Goal: Task Accomplishment & Management: Manage account settings

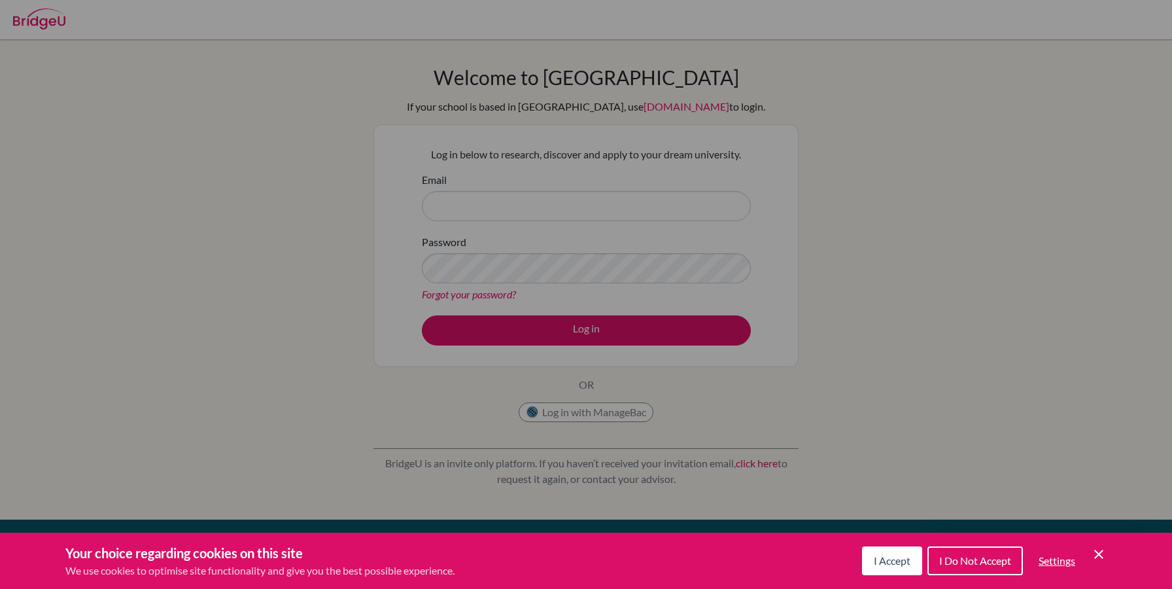
click at [880, 561] on span "I Accept" at bounding box center [892, 560] width 37 height 12
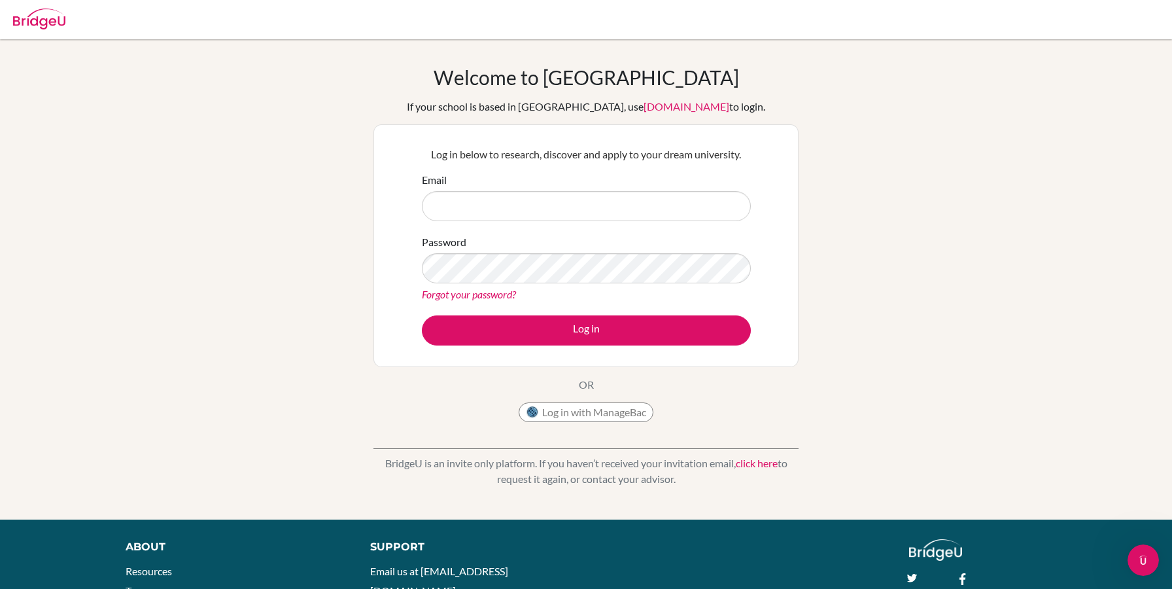
click at [525, 230] on form "Email Password Forgot your password? Log in" at bounding box center [586, 258] width 329 height 173
click at [512, 203] on input "Email" at bounding box center [586, 206] width 329 height 30
paste input "[PERSON_NAME][EMAIL_ADDRESS][PERSON_NAME][DOMAIN_NAME]"
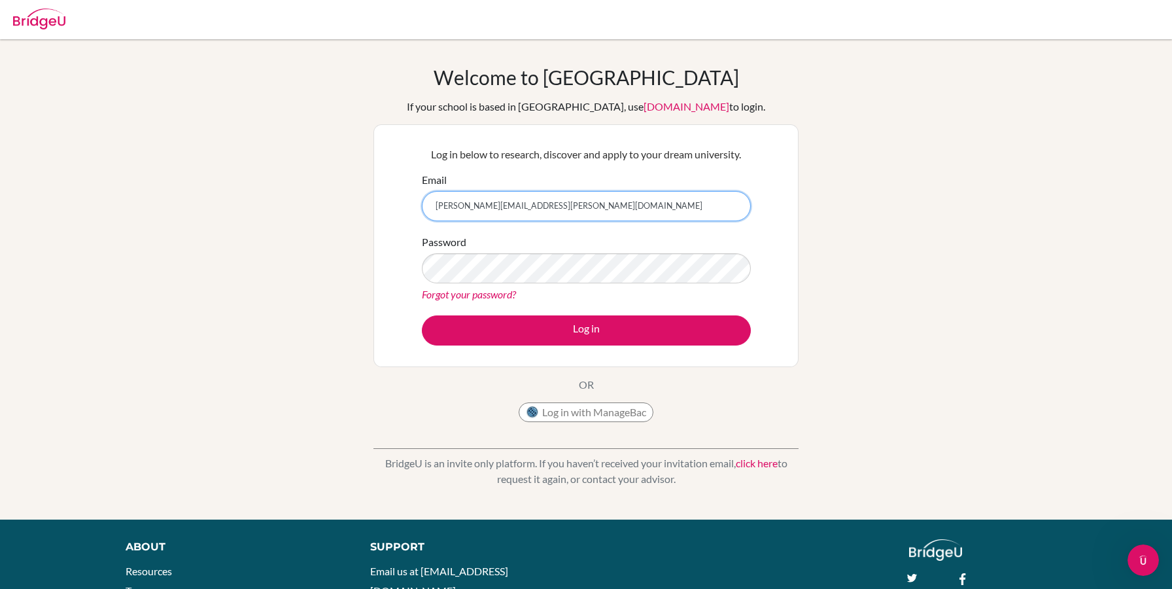
type input "[PERSON_NAME][EMAIL_ADDRESS][PERSON_NAME][DOMAIN_NAME]"
click at [539, 347] on div "Log in below to research, discover and apply to your dream university. Email lu…" at bounding box center [585, 245] width 345 height 215
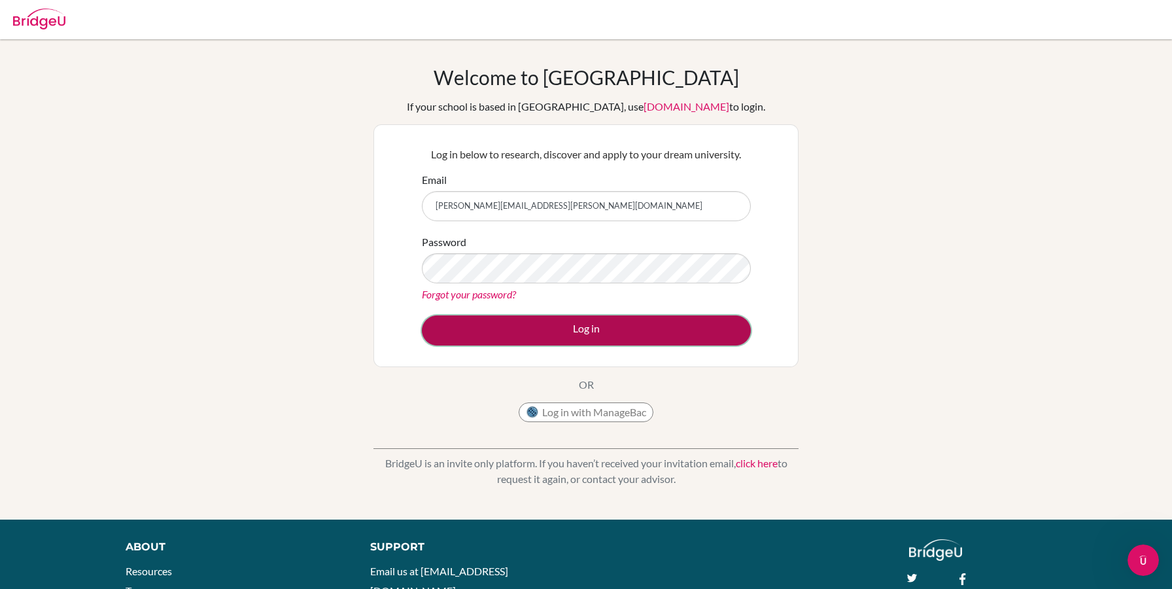
click at [542, 343] on button "Log in" at bounding box center [586, 330] width 329 height 30
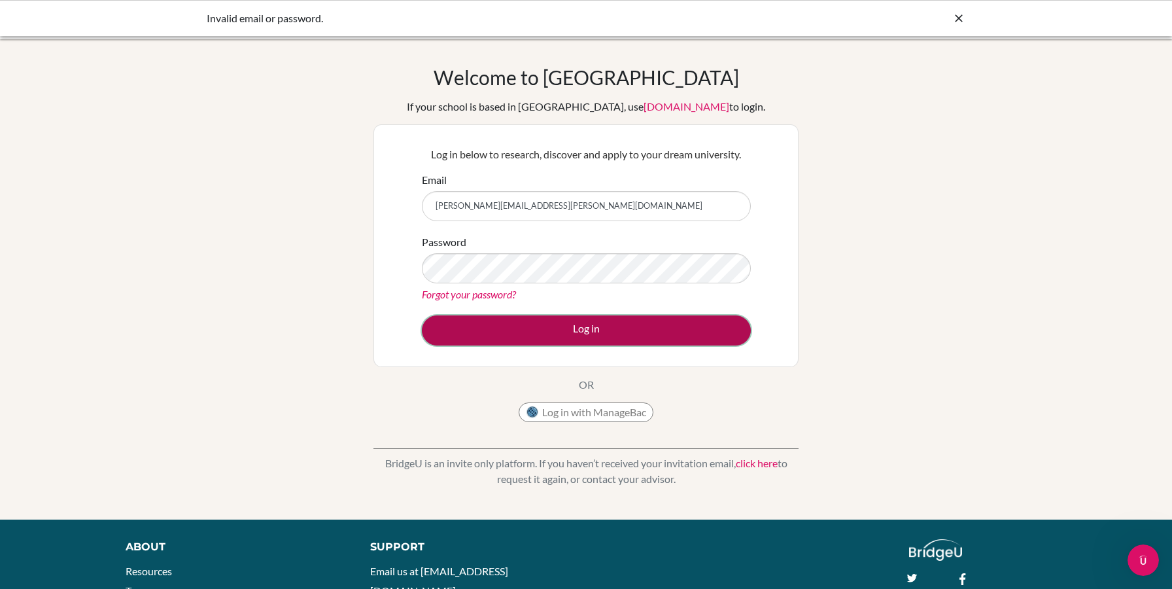
click at [591, 323] on button "Log in" at bounding box center [586, 330] width 329 height 30
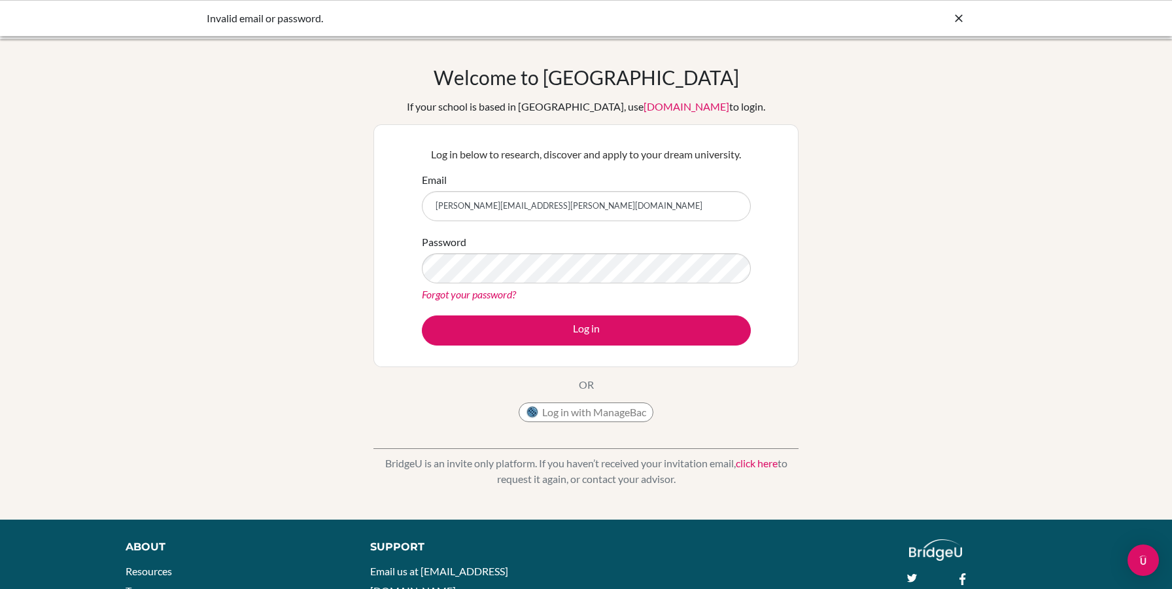
click at [470, 251] on div "Password Forgot your password?" at bounding box center [586, 268] width 329 height 68
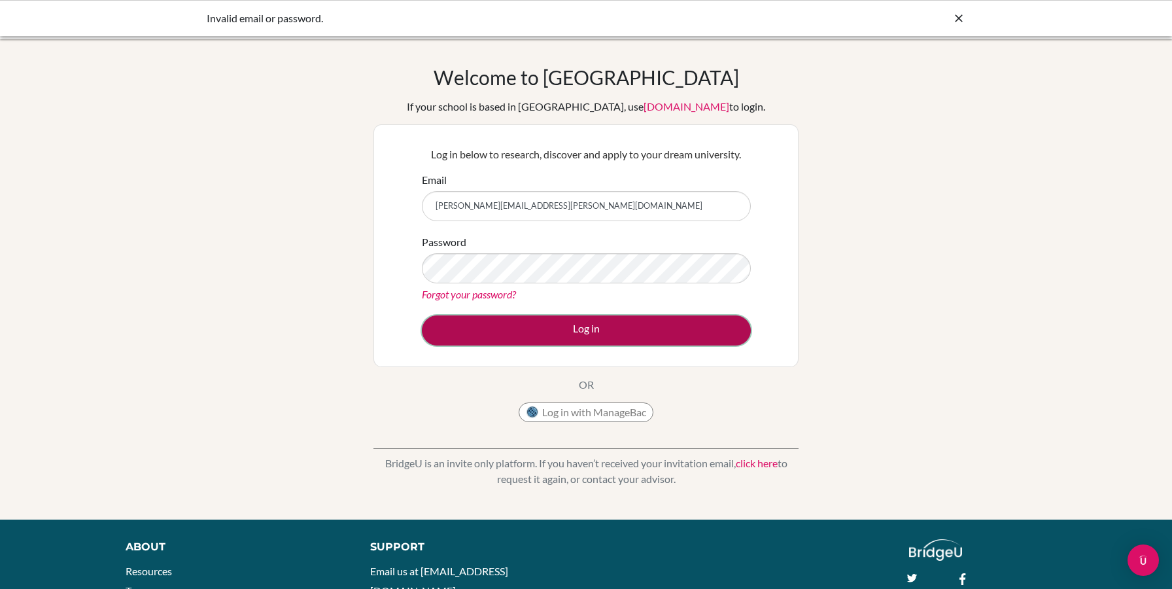
click at [588, 328] on button "Log in" at bounding box center [586, 330] width 329 height 30
click at [541, 343] on button "Log in" at bounding box center [586, 330] width 329 height 30
